Goal: Task Accomplishment & Management: Use online tool/utility

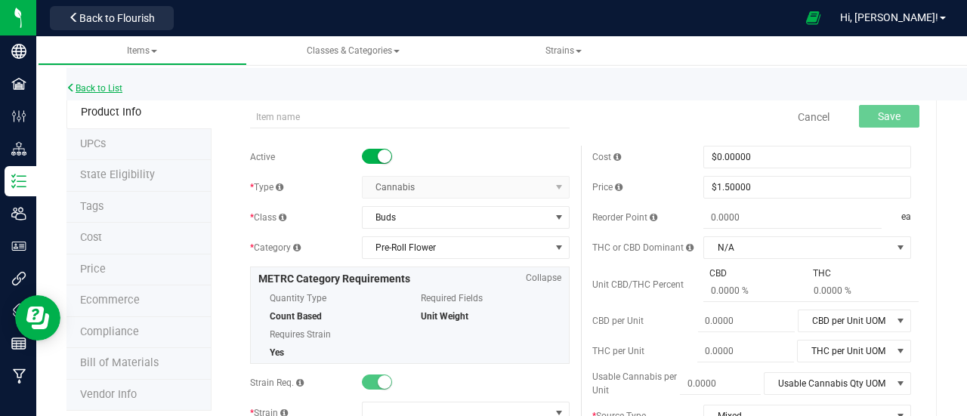
click at [116, 92] on link "Back to List" at bounding box center [94, 88] width 56 height 11
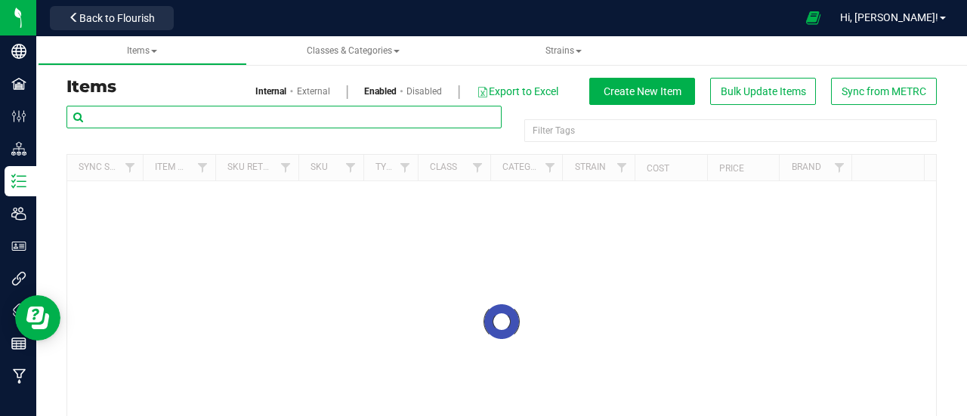
click at [242, 109] on input "text" at bounding box center [283, 117] width 435 height 23
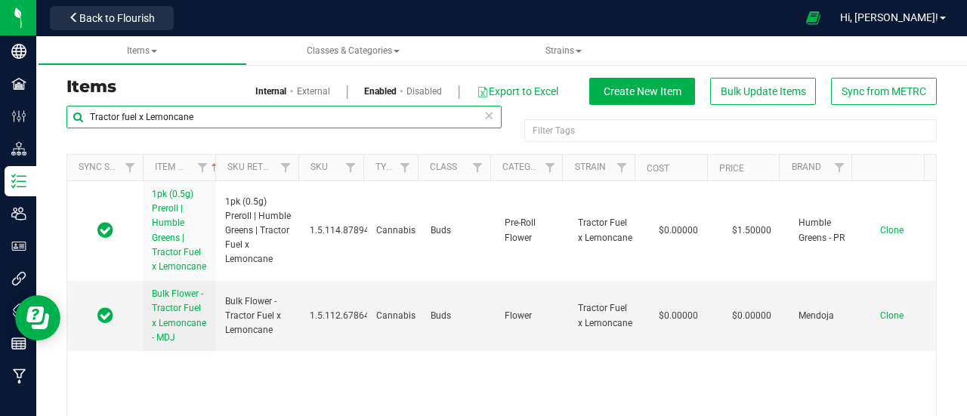
drag, startPoint x: 214, startPoint y: 122, endPoint x: 150, endPoint y: 116, distance: 64.6
click at [150, 116] on input "Tractor fuel x Lemoncane" at bounding box center [283, 117] width 435 height 23
type input "T"
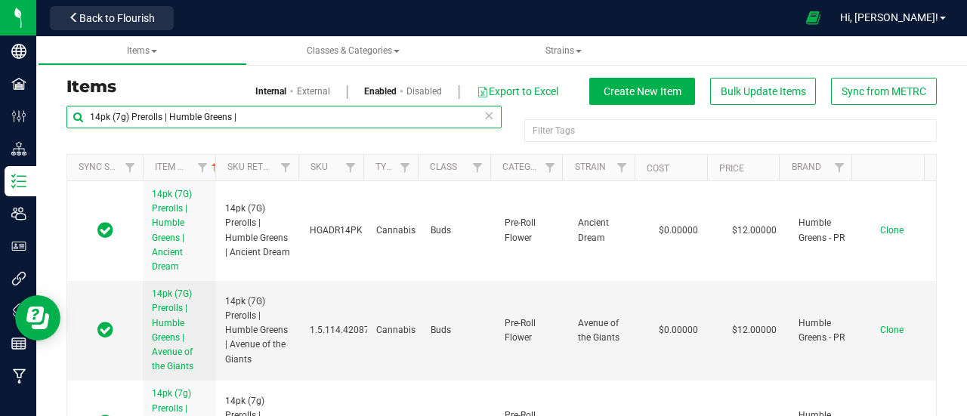
drag, startPoint x: 255, startPoint y: 116, endPoint x: 57, endPoint y: 105, distance: 198.3
click at [57, 105] on div "14pk (7g) Prerolls | Humble Greens | Filter Tags Filter Tags Sync Status Item N…" at bounding box center [501, 293] width 893 height 376
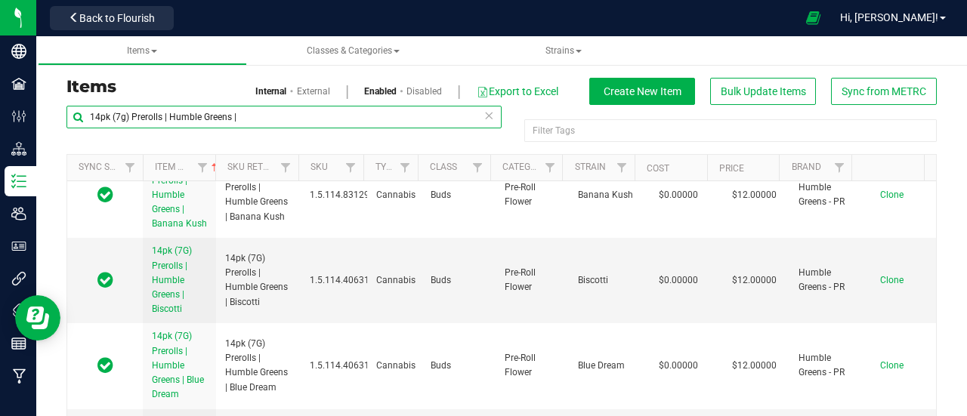
scroll to position [251, 0]
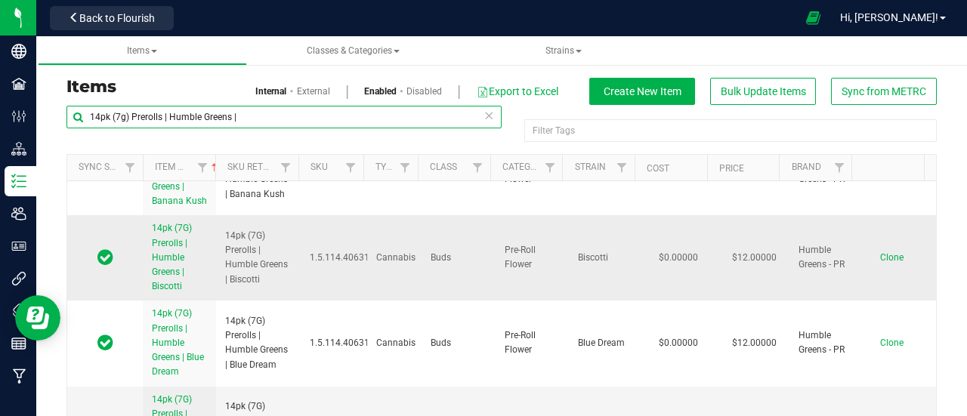
type input "14pk (7g) Prerolls | Humble Greens |"
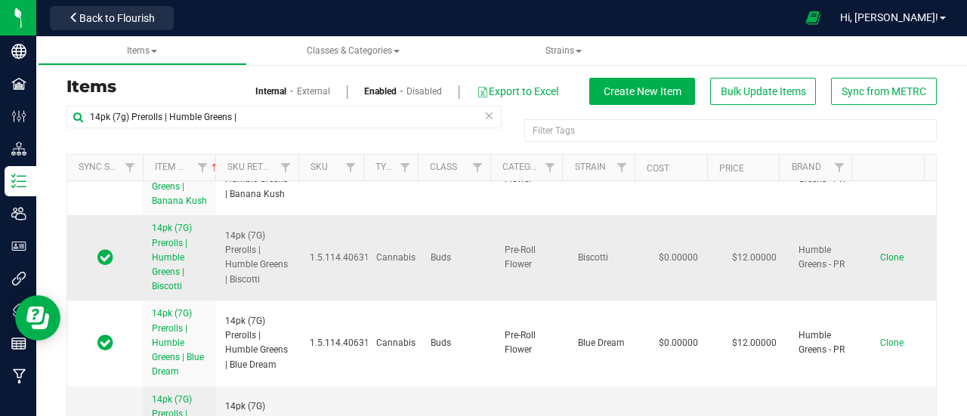
click at [880, 256] on span "Clone" at bounding box center [891, 257] width 23 height 11
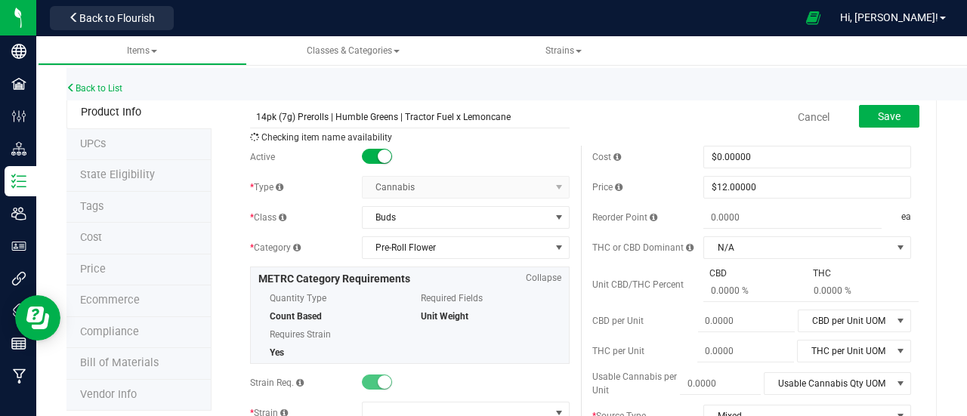
scroll to position [28, 0]
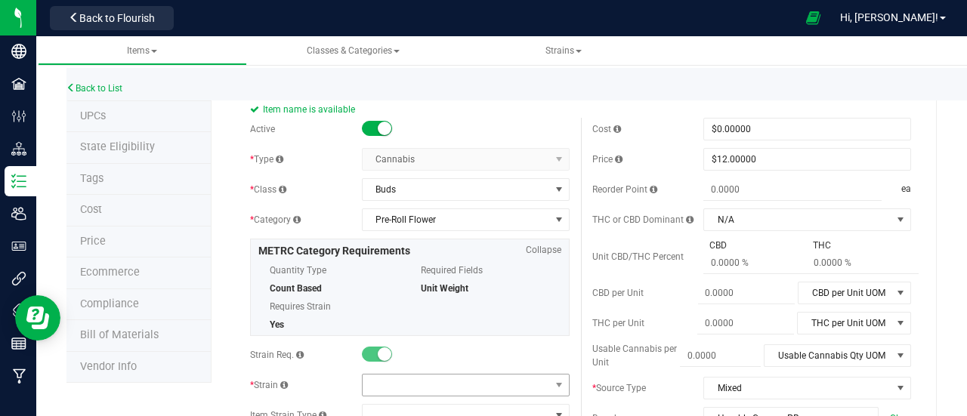
type input "14pk (7g) Prerolls | Humble Greens | Tractor Fuel x Lemoncane"
click at [459, 376] on span at bounding box center [456, 385] width 187 height 21
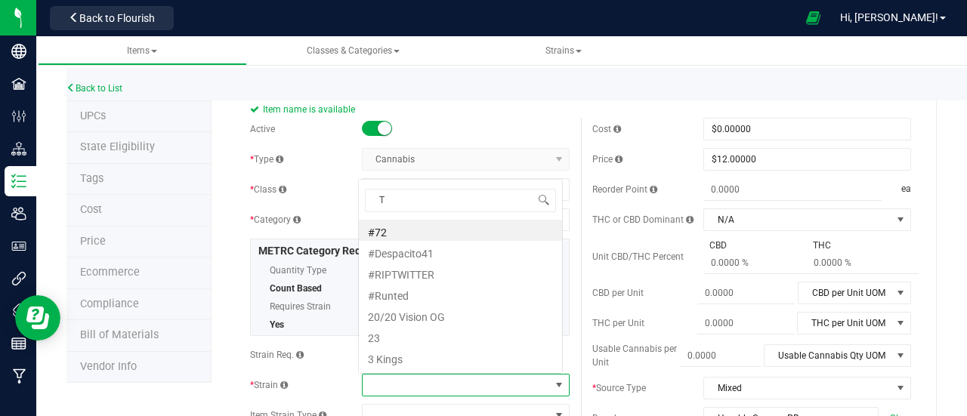
scroll to position [22, 201]
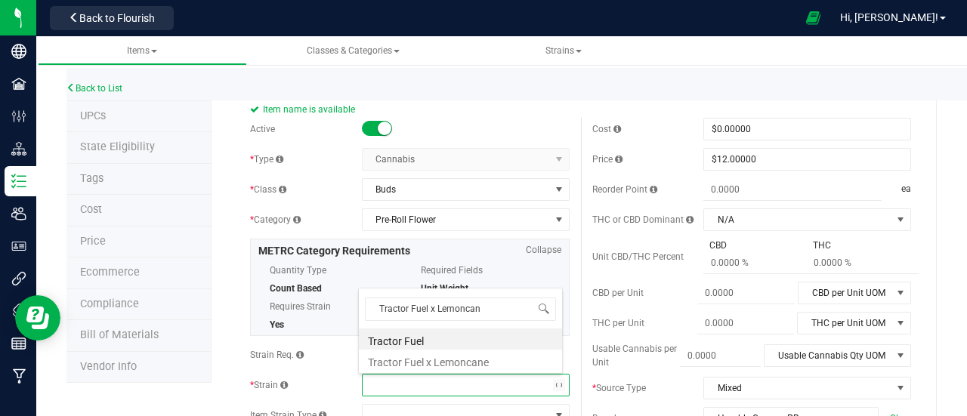
type input "Tractor Fuel x Lemoncane"
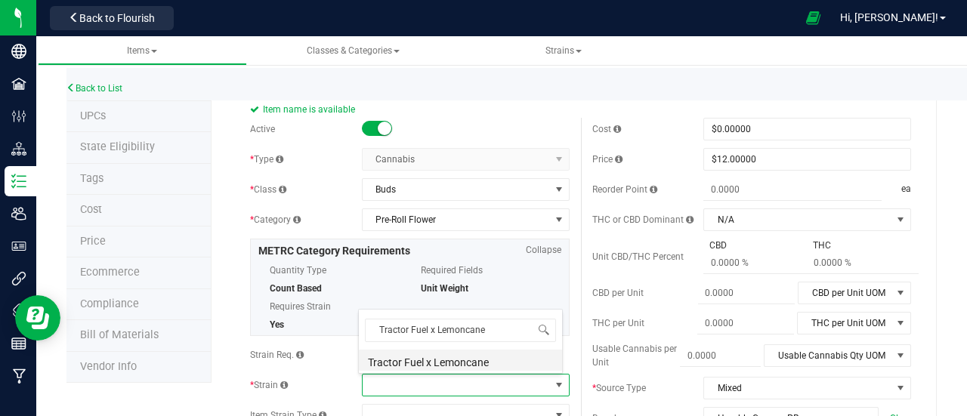
click at [458, 363] on li "Tractor Fuel x Lemoncane" at bounding box center [460, 360] width 203 height 21
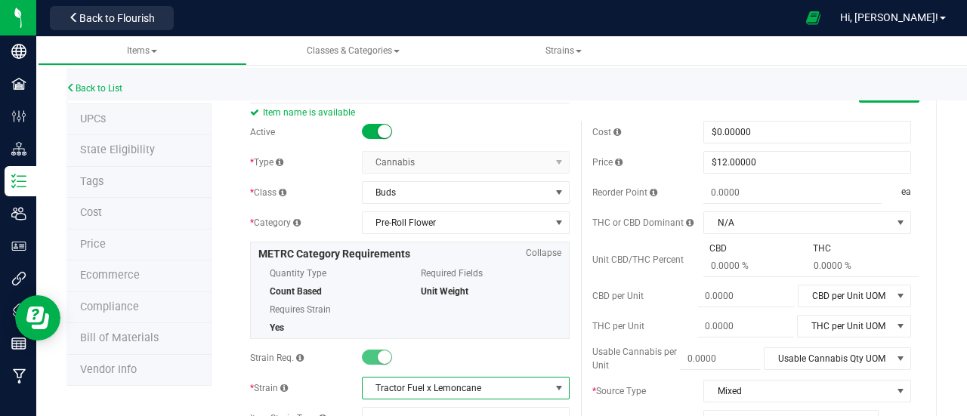
scroll to position [0, 0]
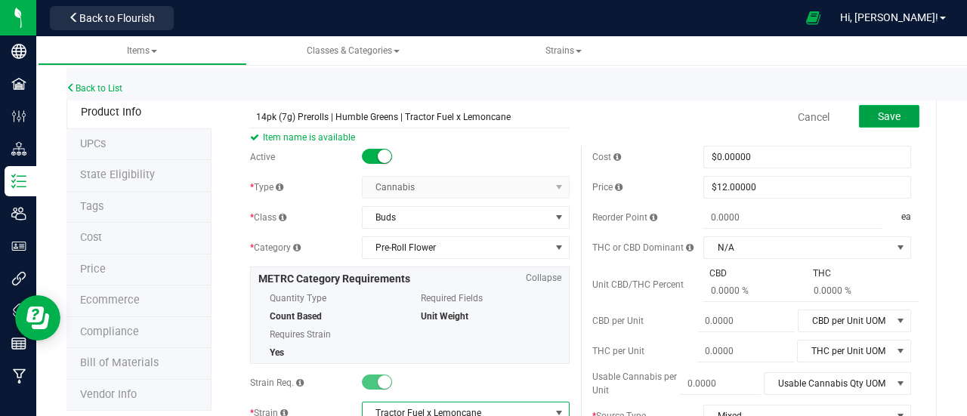
click at [878, 122] on span "Save" at bounding box center [889, 116] width 23 height 12
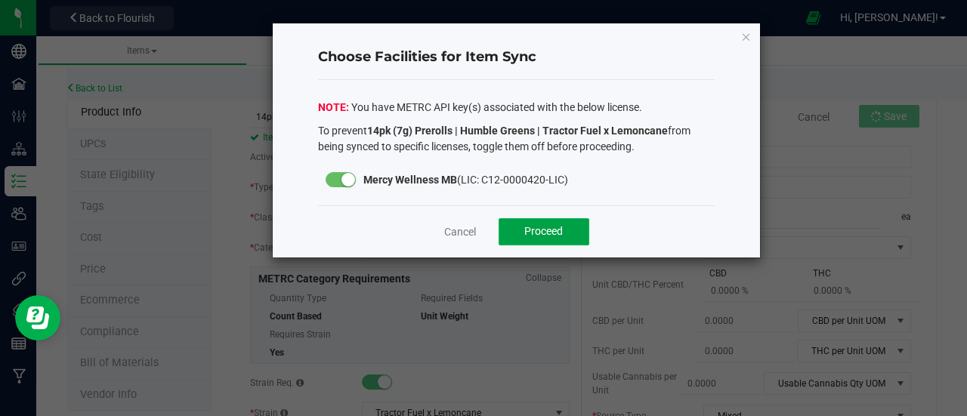
click at [532, 240] on button "Proceed" at bounding box center [544, 231] width 91 height 27
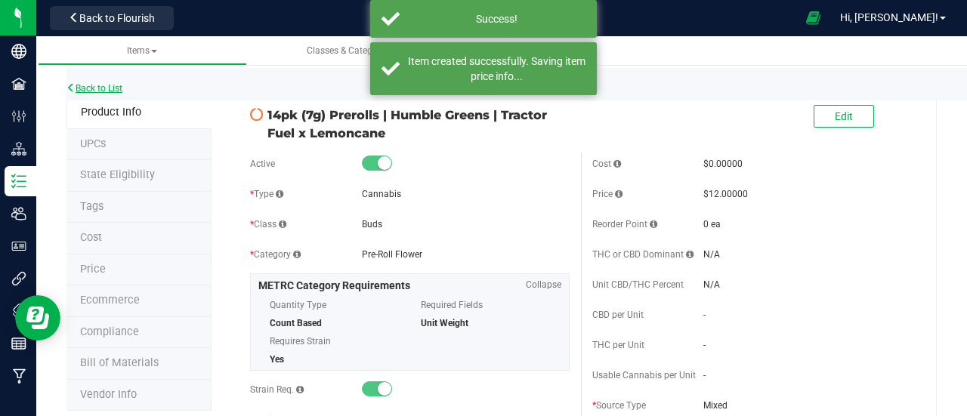
click at [91, 90] on link "Back to List" at bounding box center [94, 88] width 56 height 11
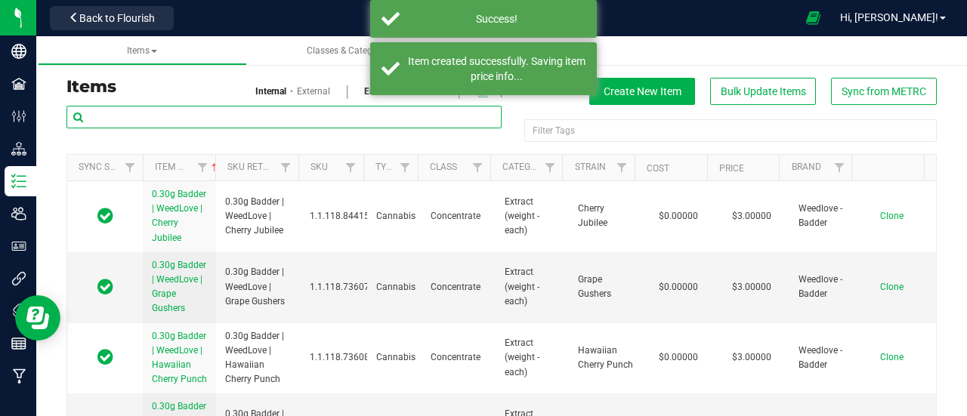
click at [117, 119] on input "text" at bounding box center [283, 117] width 435 height 23
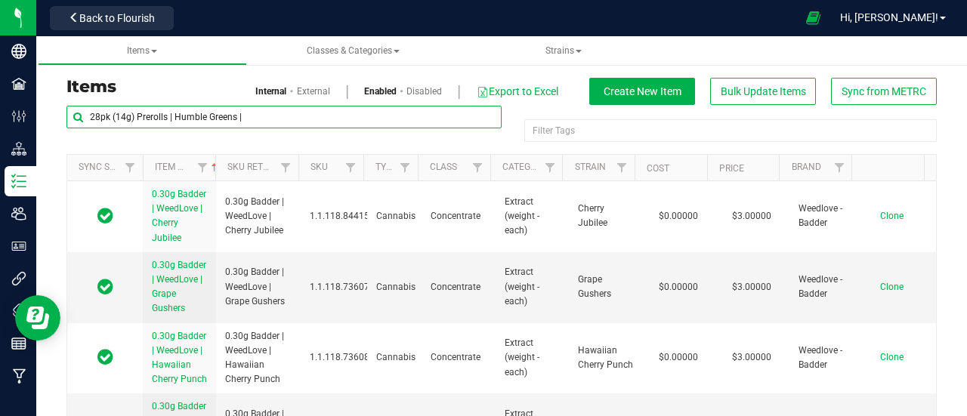
type input "28pk (14g) Prerolls | Humble Greens |"
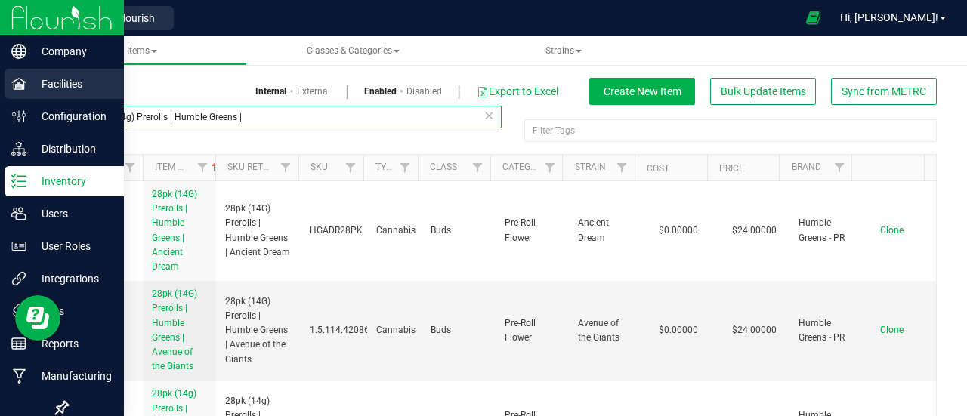
drag, startPoint x: 283, startPoint y: 120, endPoint x: 33, endPoint y: 91, distance: 251.1
click at [33, 91] on div "Company Facilities Configuration Distribution Inventory Users User Roles Integr…" at bounding box center [483, 208] width 967 height 416
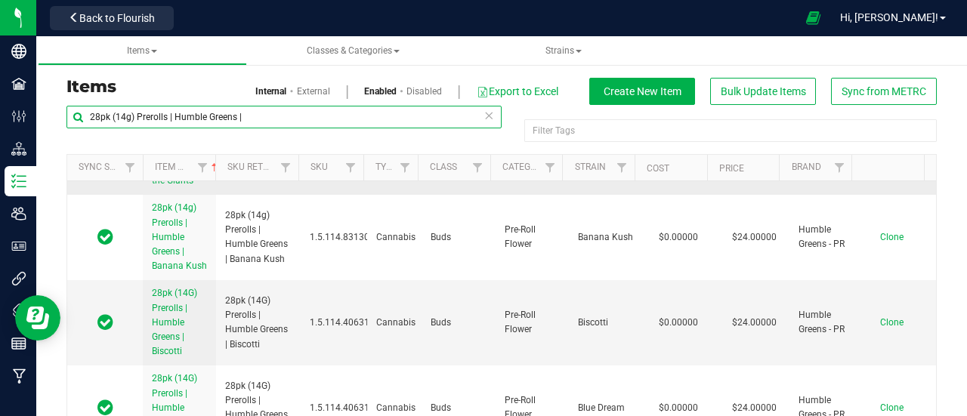
scroll to position [187, 0]
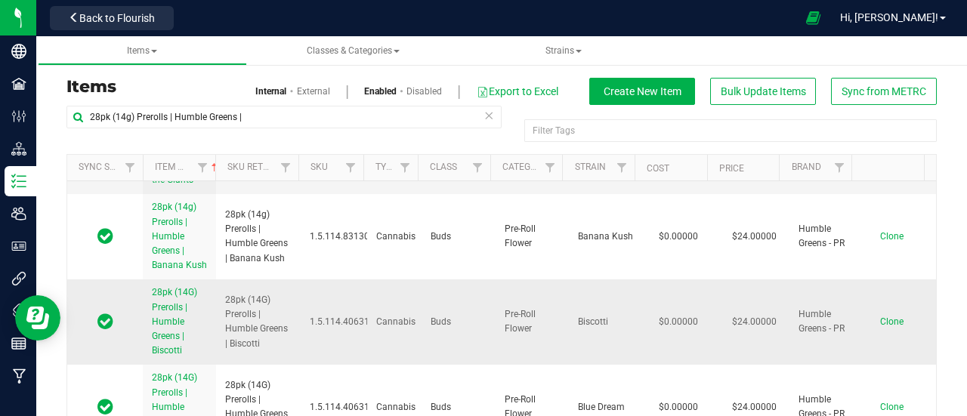
click at [880, 320] on span "Clone" at bounding box center [891, 322] width 23 height 11
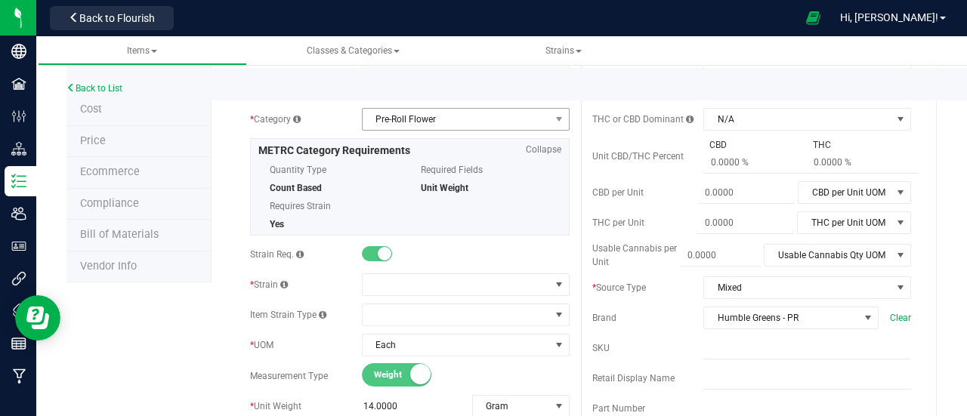
scroll to position [129, 0]
type input "28pk (14g) Prerolls | Humble Greens | Tractor Fuel x Lemoncane"
click at [397, 278] on span at bounding box center [456, 284] width 187 height 21
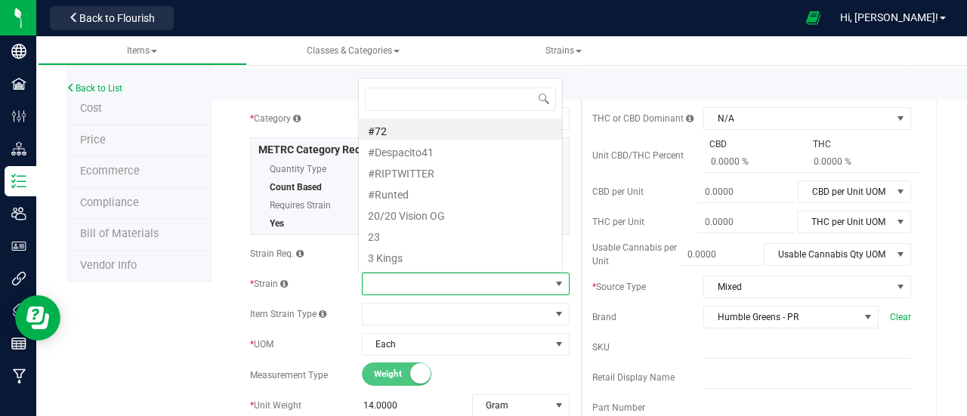
scroll to position [22, 201]
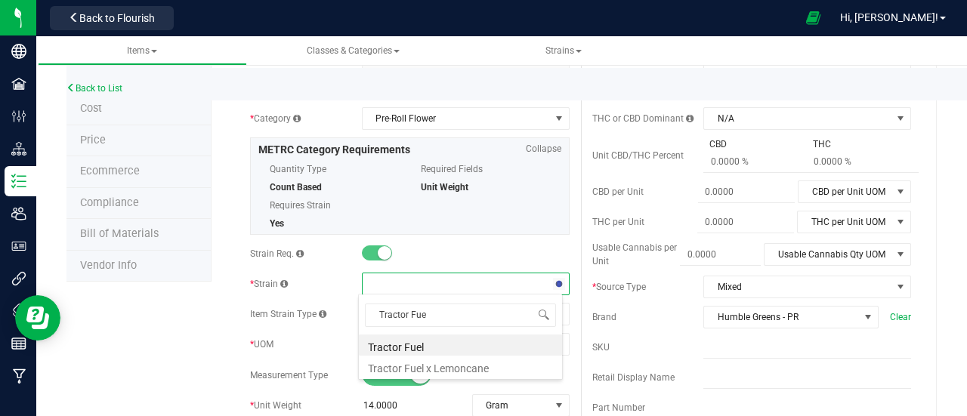
type input "Tractor Fuel"
click at [422, 362] on li "Tractor Fuel x Lemoncane" at bounding box center [460, 366] width 203 height 21
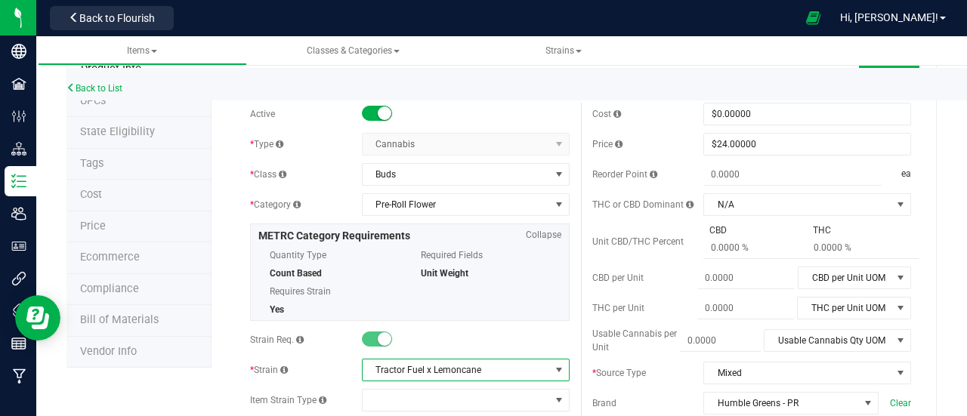
scroll to position [0, 0]
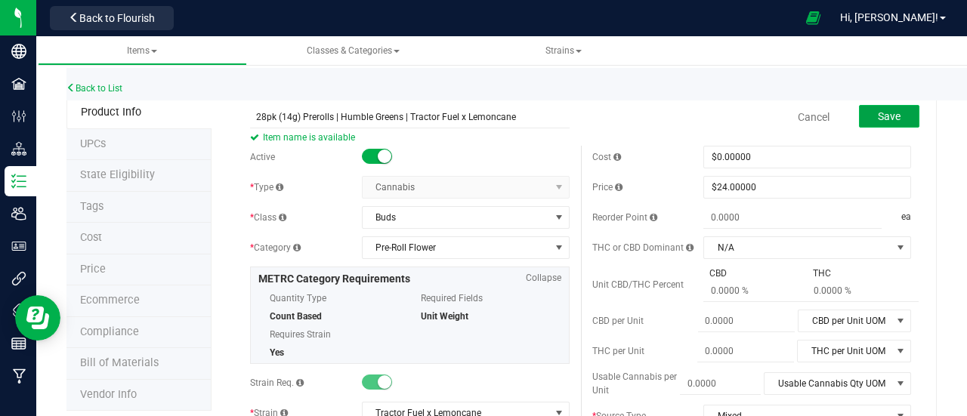
click at [878, 110] on span "Save" at bounding box center [889, 116] width 23 height 12
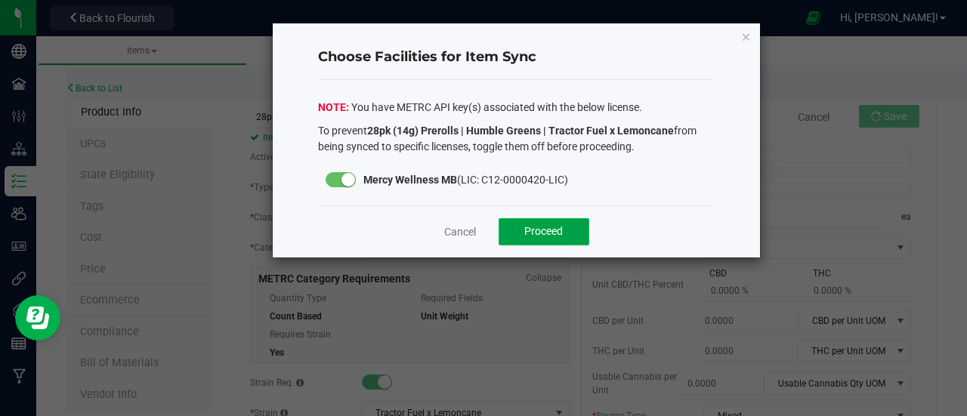
click at [558, 229] on span "Proceed" at bounding box center [543, 231] width 39 height 12
